Goal: Navigation & Orientation: Find specific page/section

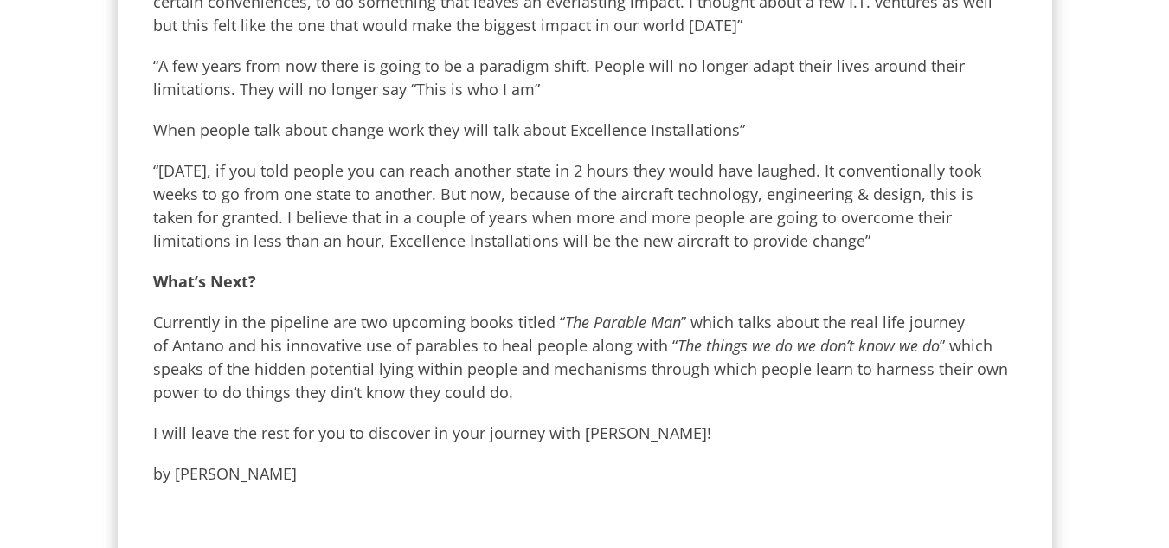
scroll to position [1678, 0]
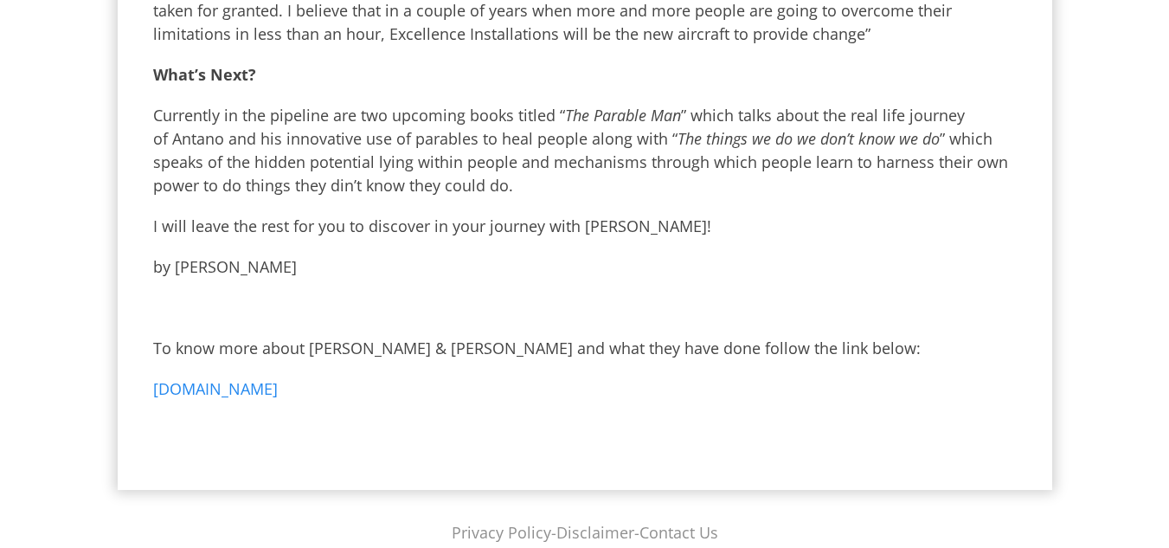
click at [278, 378] on link "www.antanoharini.com" at bounding box center [215, 388] width 125 height 21
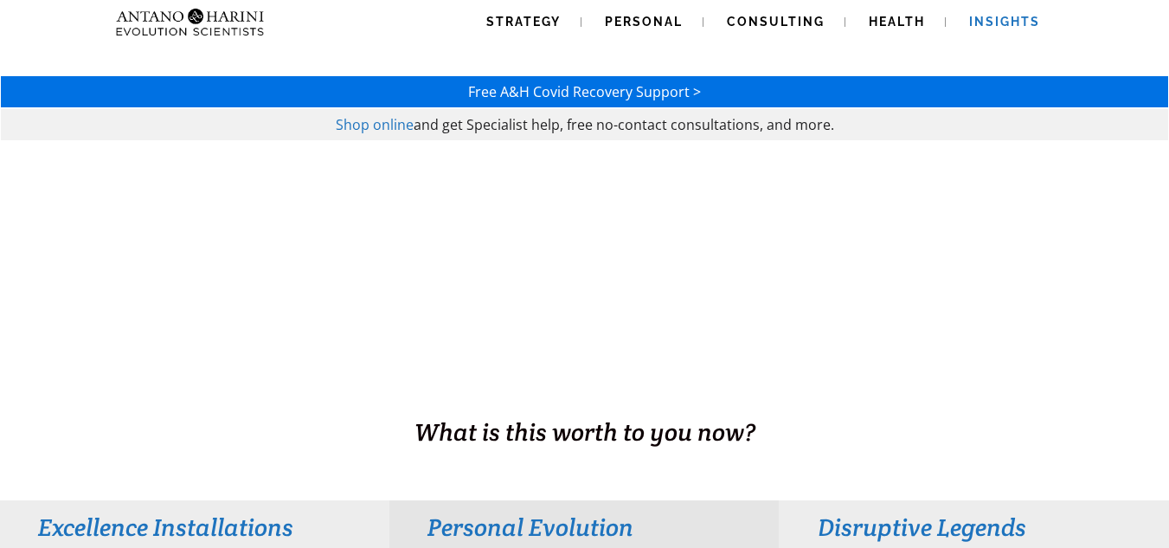
click at [995, 22] on span "Insights" at bounding box center [1005, 22] width 71 height 14
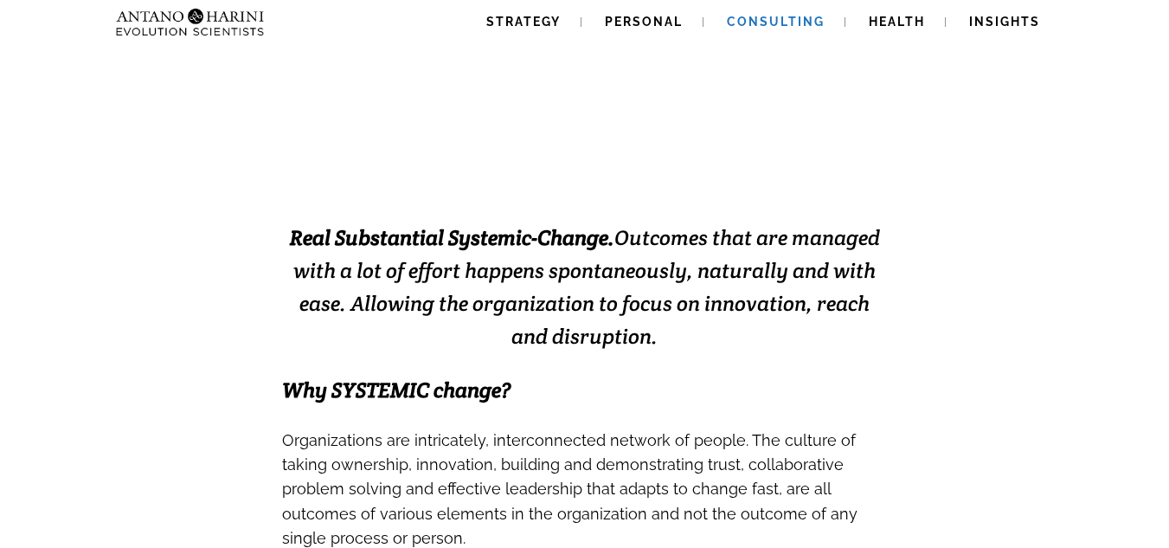
scroll to position [300, 0]
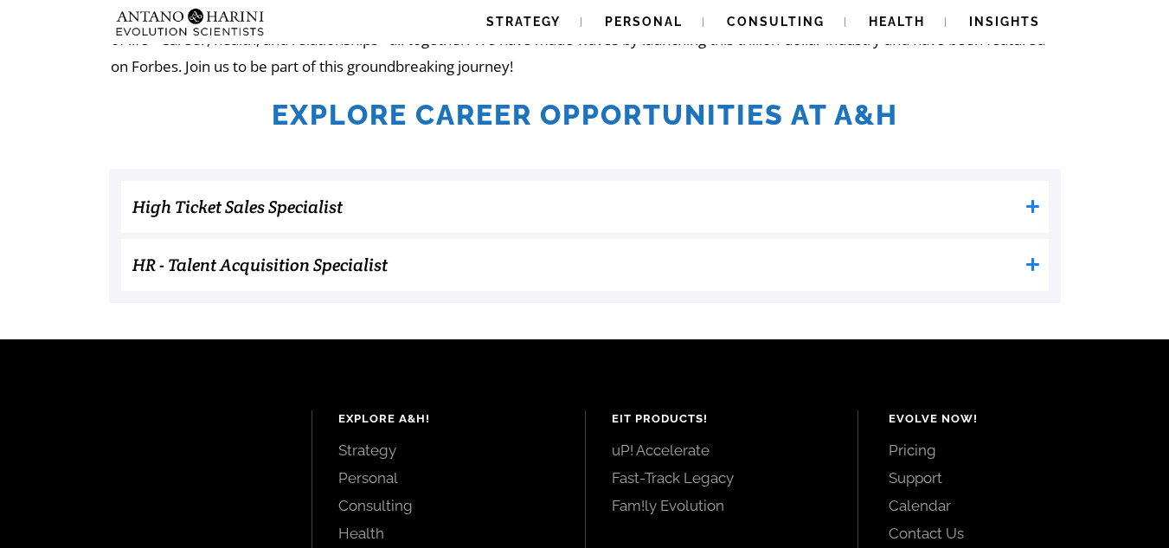
scroll to position [538, 0]
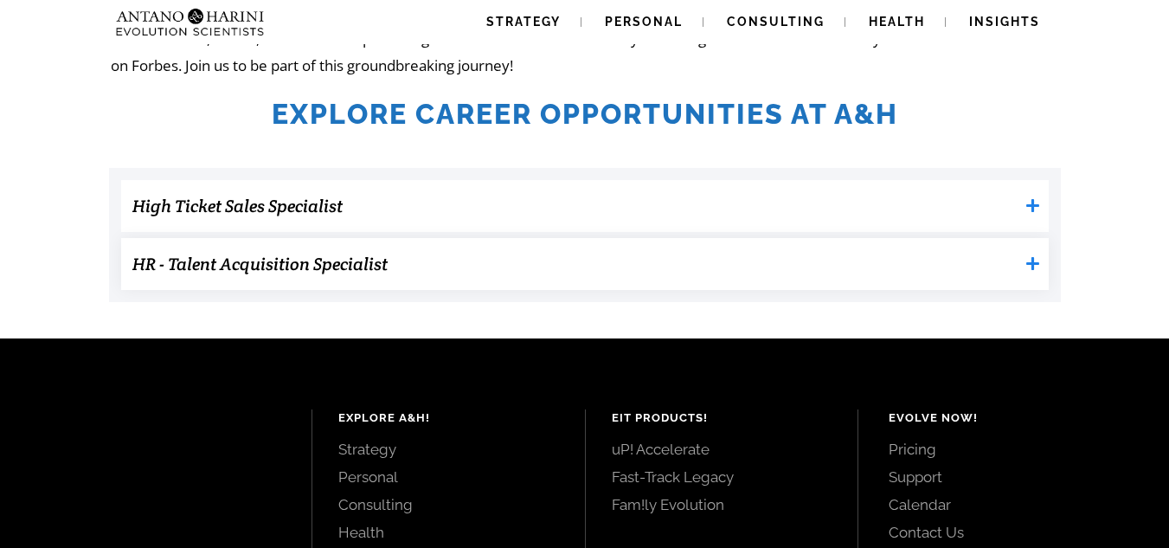
click at [1030, 265] on icon at bounding box center [1033, 263] width 13 height 13
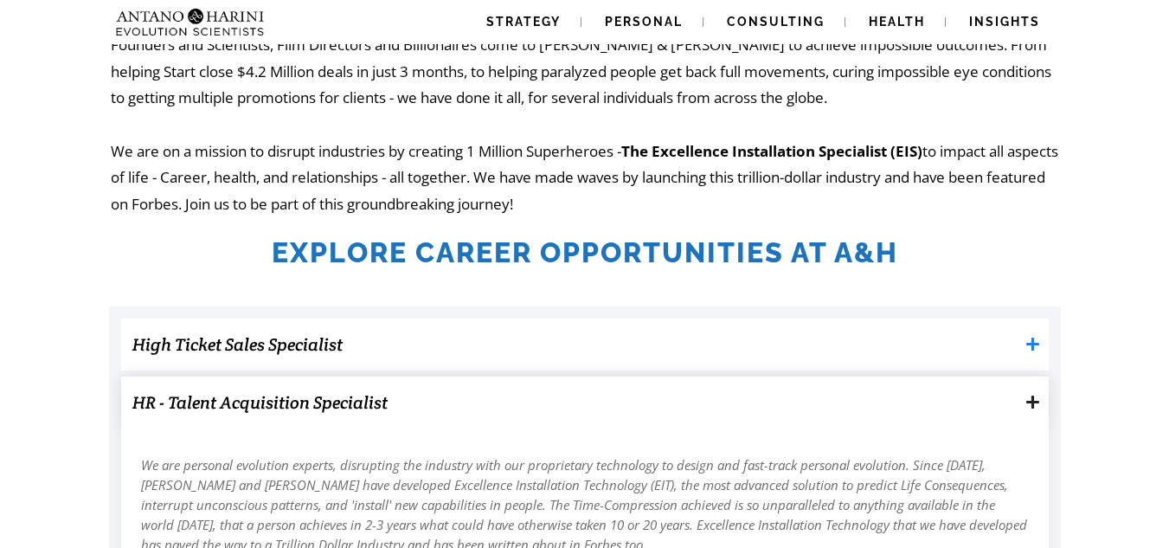
scroll to position [398, 0]
click at [1032, 404] on icon at bounding box center [1033, 402] width 13 height 13
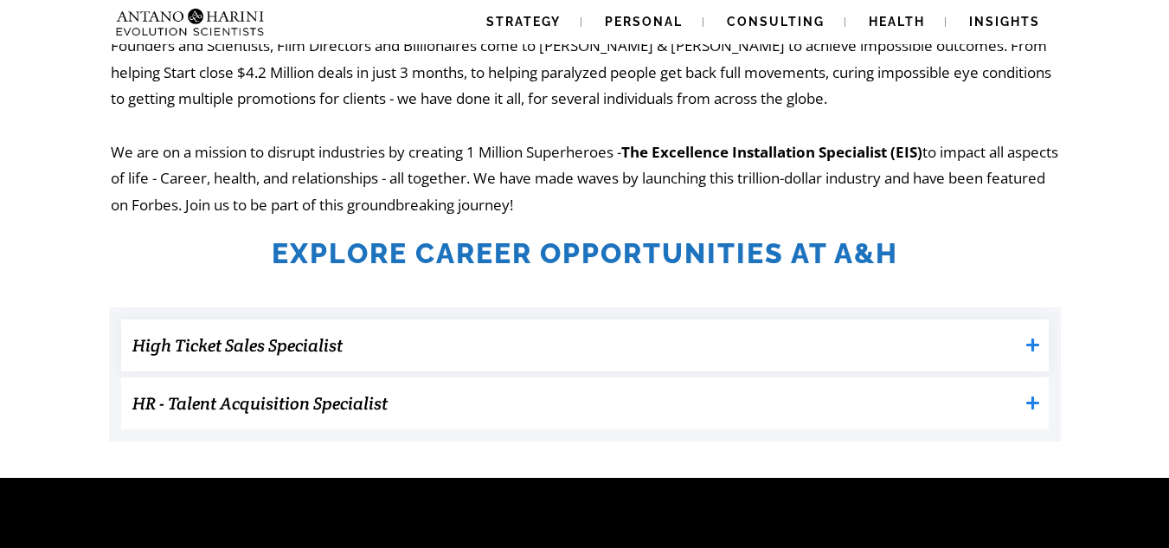
click at [1029, 348] on icon at bounding box center [1033, 345] width 15 height 15
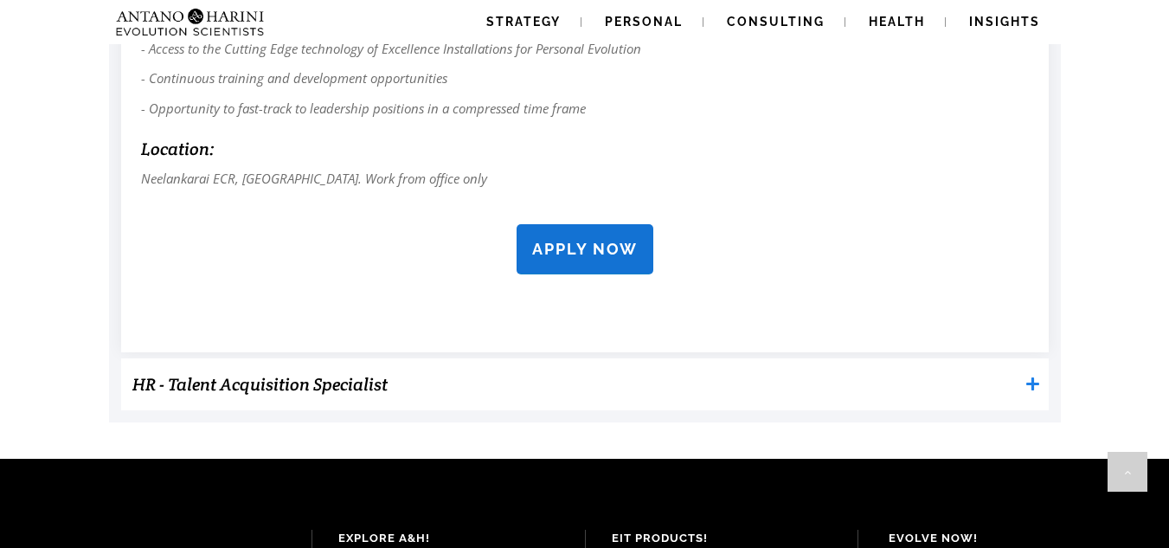
scroll to position [1690, 0]
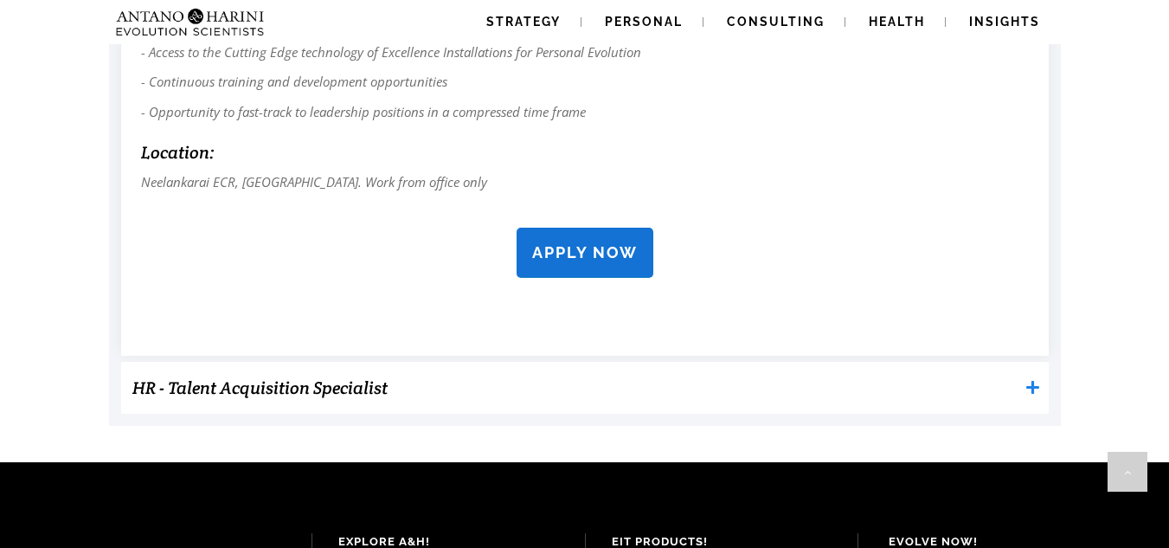
click at [542, 252] on strong "APPLY NOW" at bounding box center [585, 252] width 106 height 18
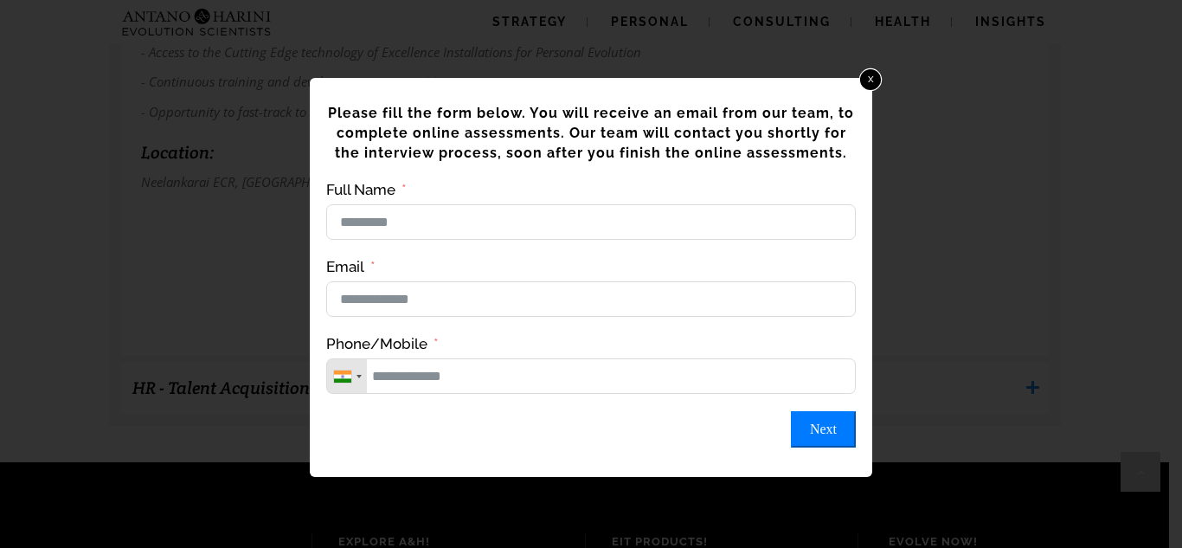
click at [873, 81] on link "x" at bounding box center [871, 79] width 23 height 23
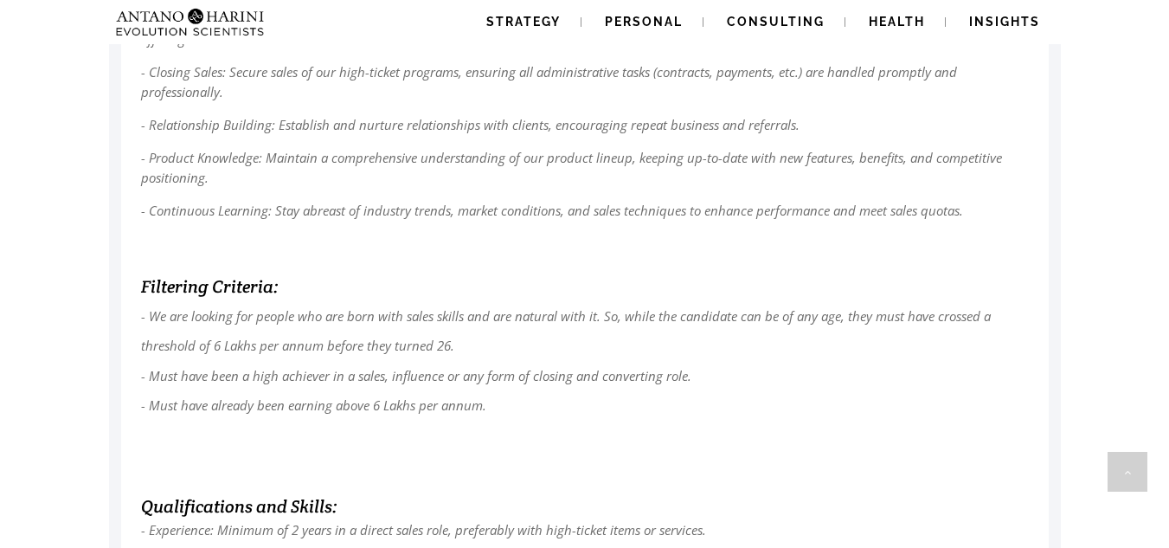
scroll to position [911, 0]
